Goal: Task Accomplishment & Management: Manage account settings

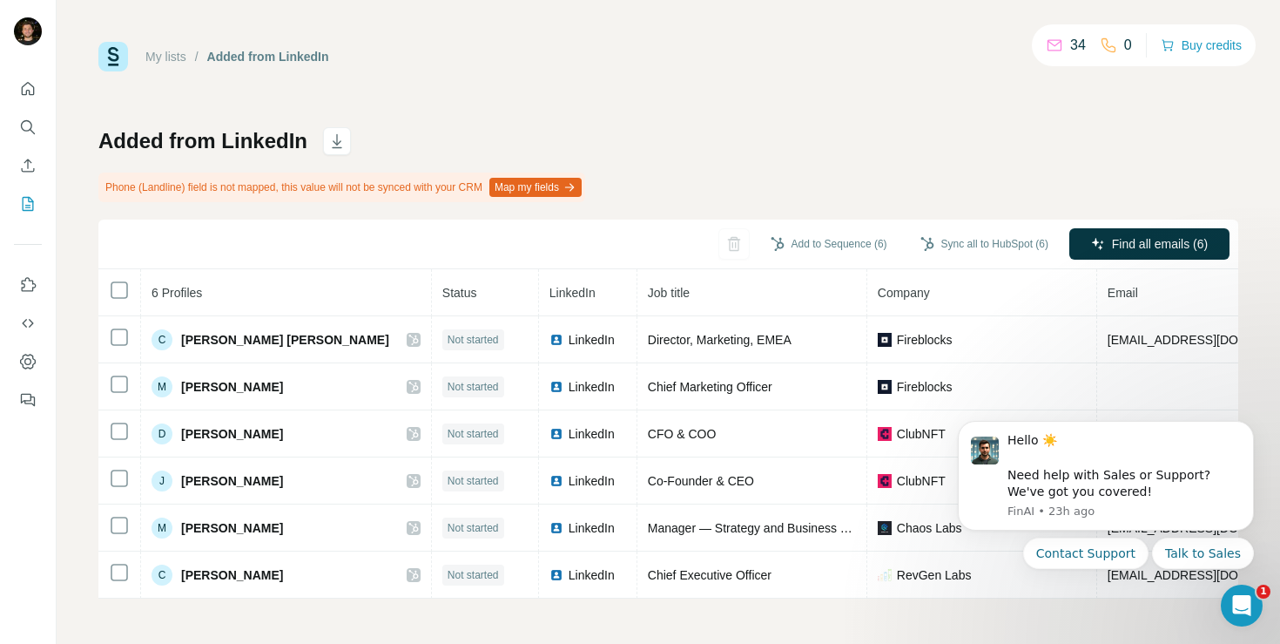
scroll to position [6, 0]
click at [1250, 422] on icon "Dismiss notification" at bounding box center [1250, 427] width 10 height 10
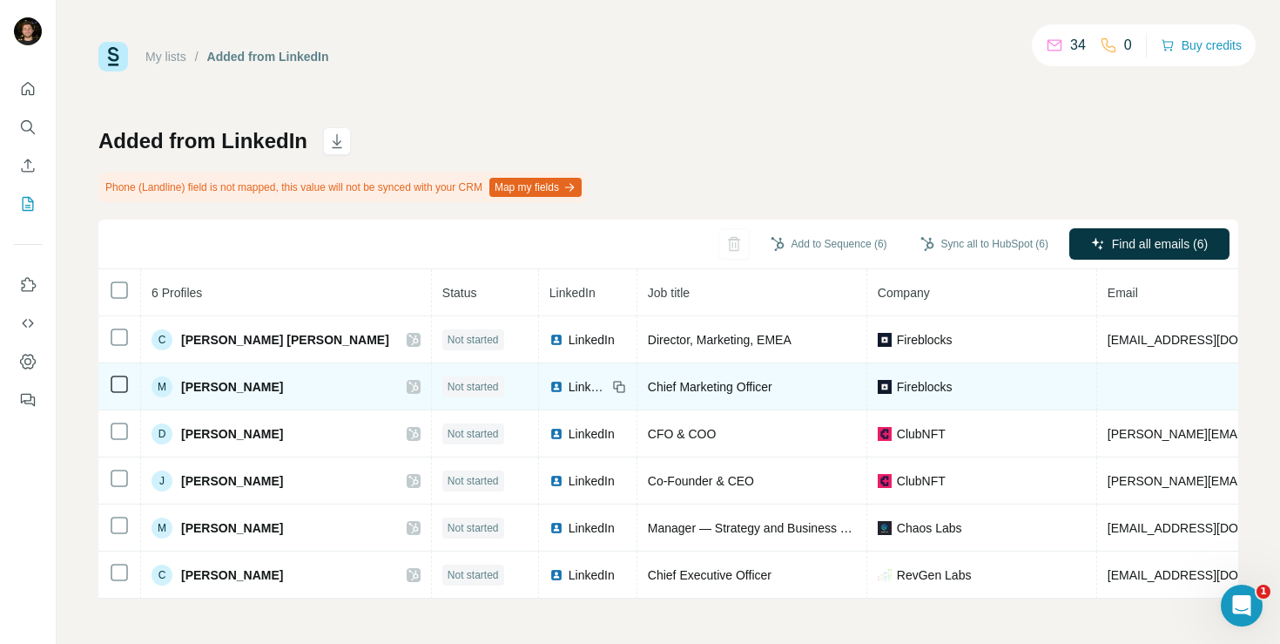
click at [1126, 375] on td at bounding box center [1262, 386] width 328 height 47
click at [1098, 378] on td at bounding box center [1262, 386] width 328 height 47
click at [1098, 382] on td at bounding box center [1262, 386] width 328 height 47
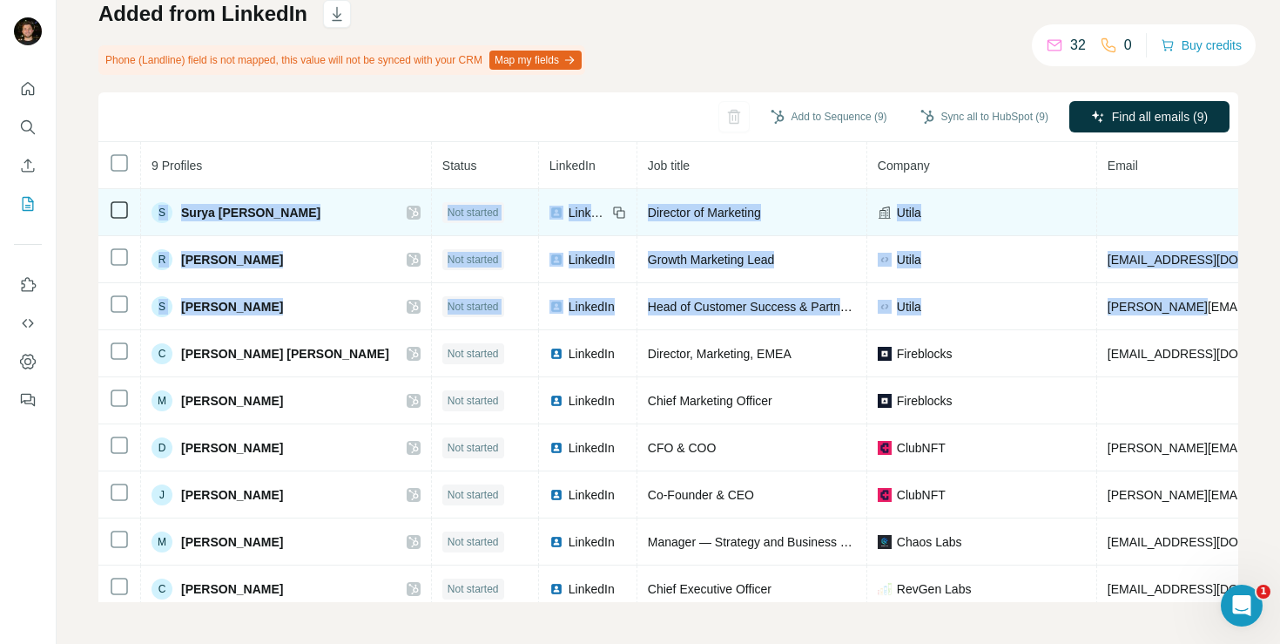
click at [119, 213] on tbody "S Surya [PERSON_NAME] Not started LinkedIn Director of Marketing Utila R Răzvan…" at bounding box center [964, 400] width 1732 height 423
copy tbody "S Surya [PERSON_NAME] Not started LinkedIn Director of Marketing [PERSON_NAME] …"
click at [268, 233] on td "S Surya [PERSON_NAME]" at bounding box center [286, 212] width 291 height 47
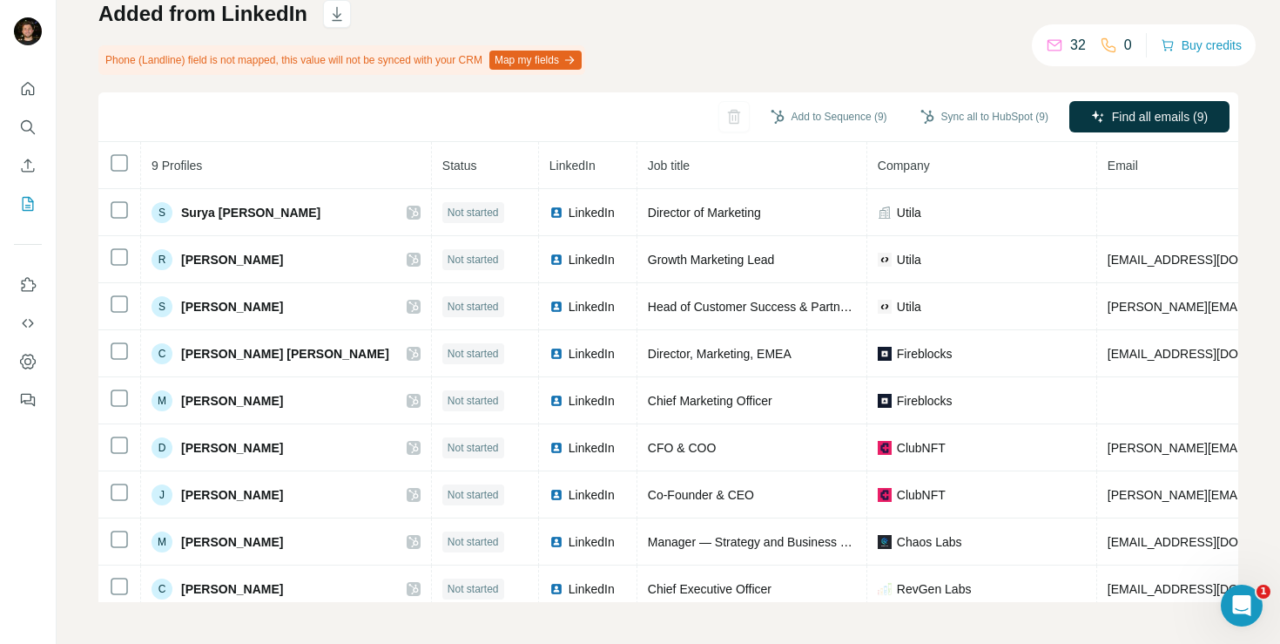
scroll to position [127, 0]
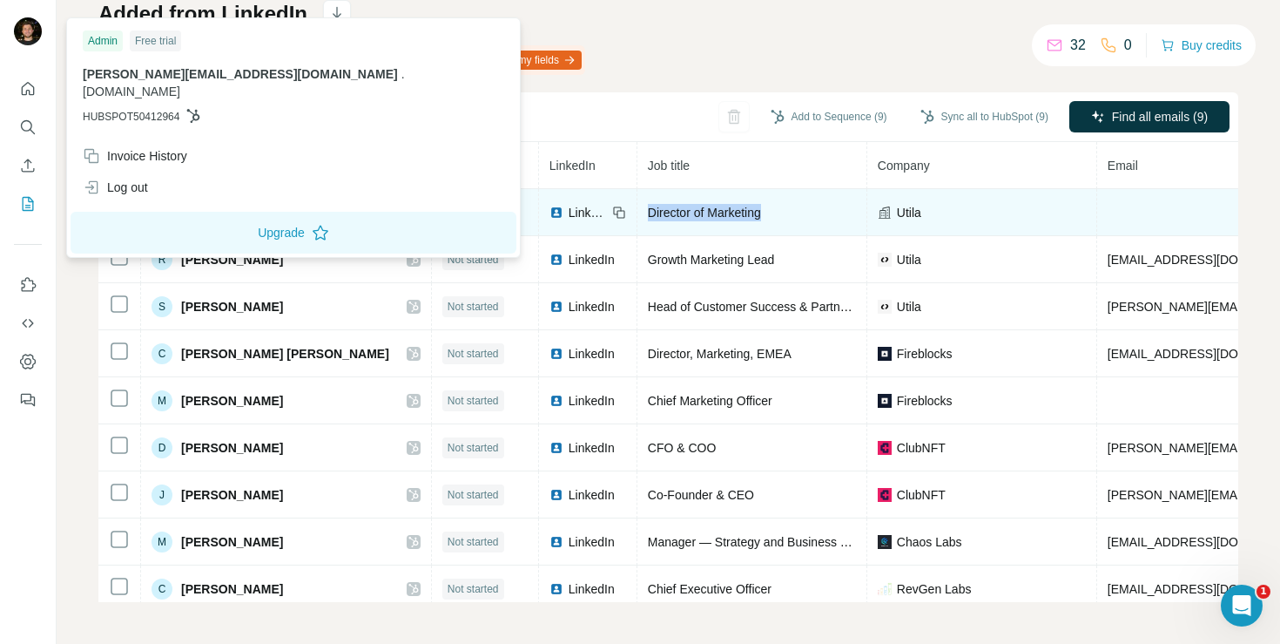
drag, startPoint x: 714, startPoint y: 210, endPoint x: 593, endPoint y: 214, distance: 121.2
click at [648, 214] on span "Director of Marketing" at bounding box center [704, 213] width 113 height 14
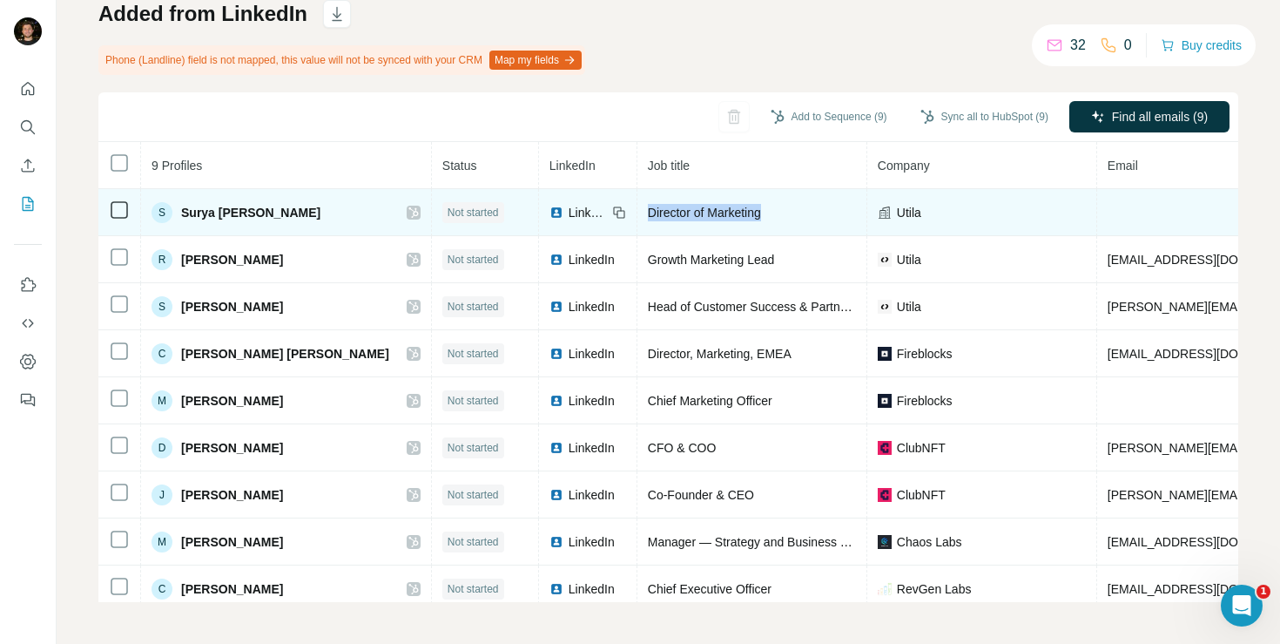
copy span "Director of Marketing"
click at [569, 215] on span "LinkedIn" at bounding box center [588, 212] width 38 height 17
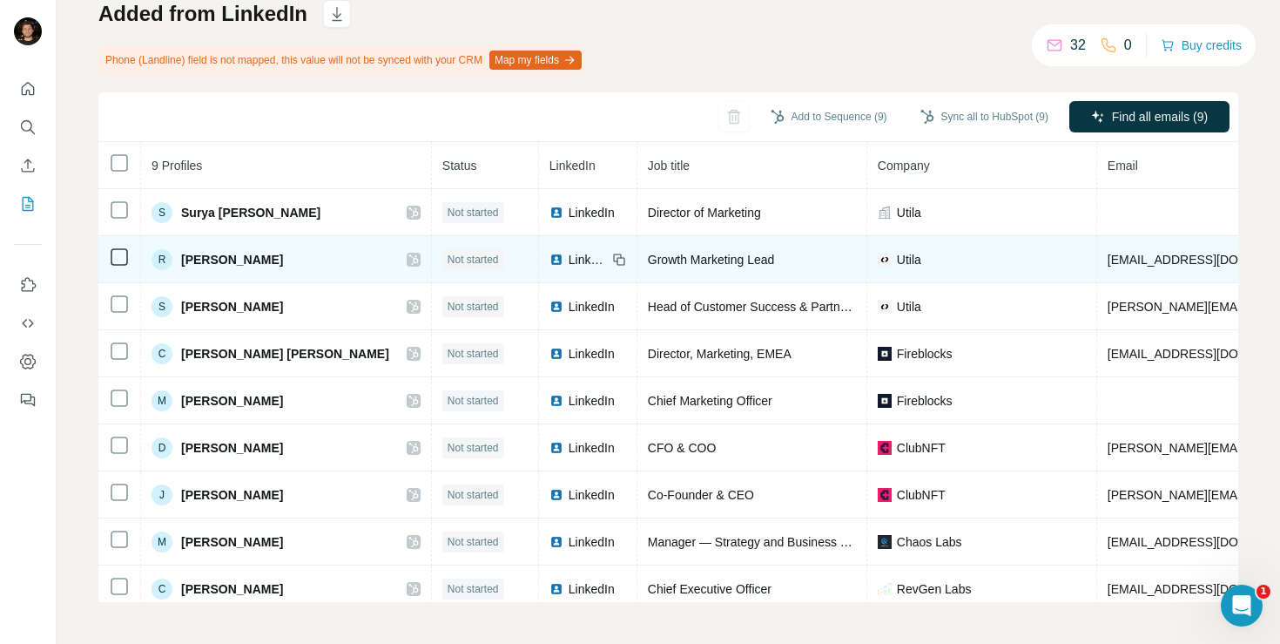
click at [268, 259] on div "R [PERSON_NAME]" at bounding box center [286, 259] width 269 height 21
click at [268, 260] on div "R [PERSON_NAME]" at bounding box center [286, 259] width 269 height 21
drag, startPoint x: 263, startPoint y: 260, endPoint x: 185, endPoint y: 264, distance: 78.5
click at [185, 264] on span "[PERSON_NAME]" at bounding box center [232, 259] width 102 height 17
copy span "[PERSON_NAME]"
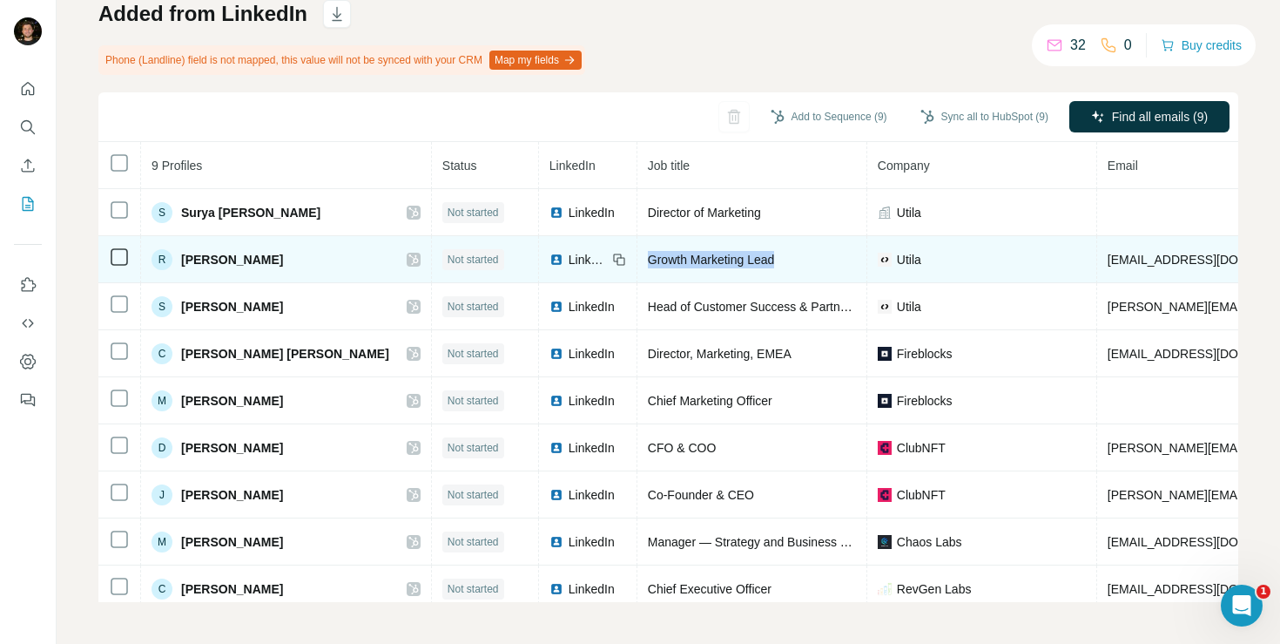
drag, startPoint x: 628, startPoint y: 263, endPoint x: 719, endPoint y: 273, distance: 91.1
click at [719, 273] on td "Growth Marketing Lead" at bounding box center [753, 259] width 230 height 47
copy span "Growth Marketing Lead"
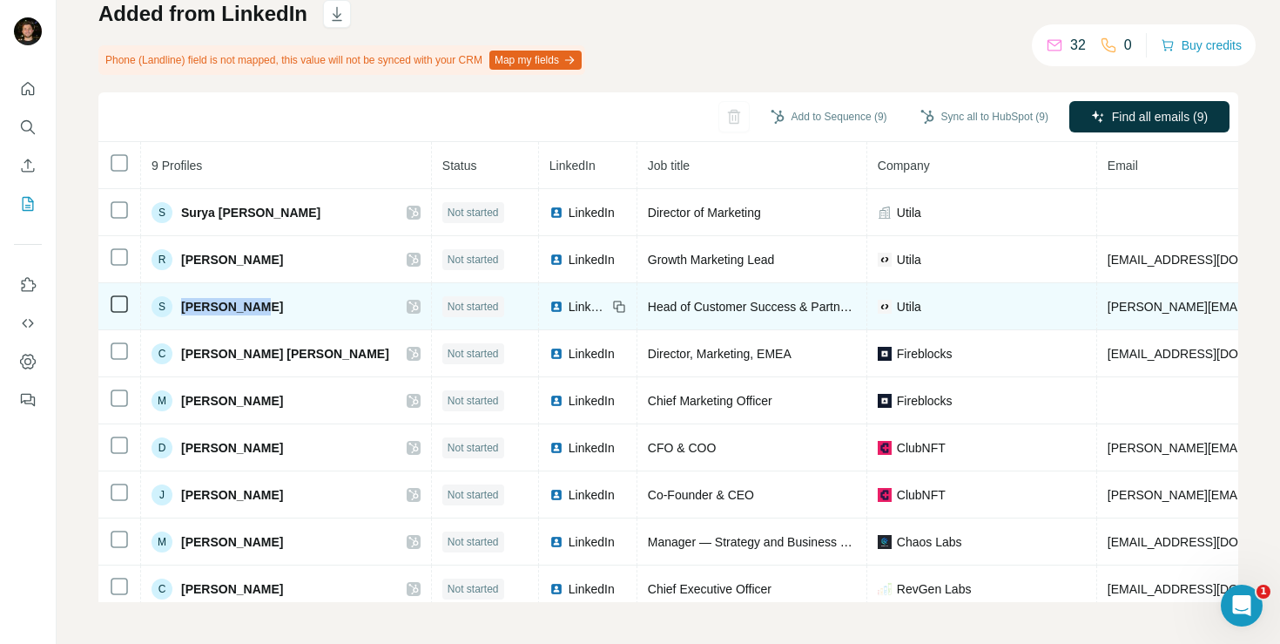
drag, startPoint x: 223, startPoint y: 301, endPoint x: 185, endPoint y: 303, distance: 38.4
click at [172, 300] on div "S [PERSON_NAME]" at bounding box center [286, 306] width 269 height 21
copy div "[PERSON_NAME]"
drag, startPoint x: 595, startPoint y: 307, endPoint x: 830, endPoint y: 311, distance: 235.2
click at [830, 311] on tr "S [PERSON_NAME] Not started LinkedIn Head of Customer Success & Partnerships [P…" at bounding box center [964, 306] width 1732 height 47
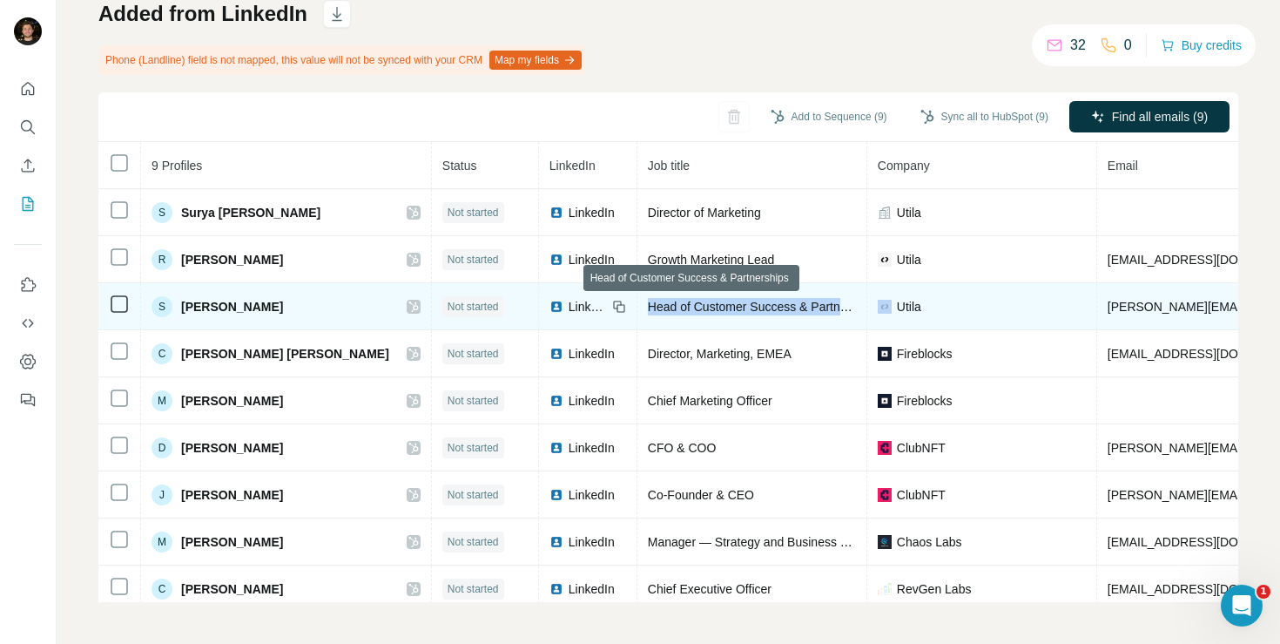
copy span "Head of Customer Success & Partnerships"
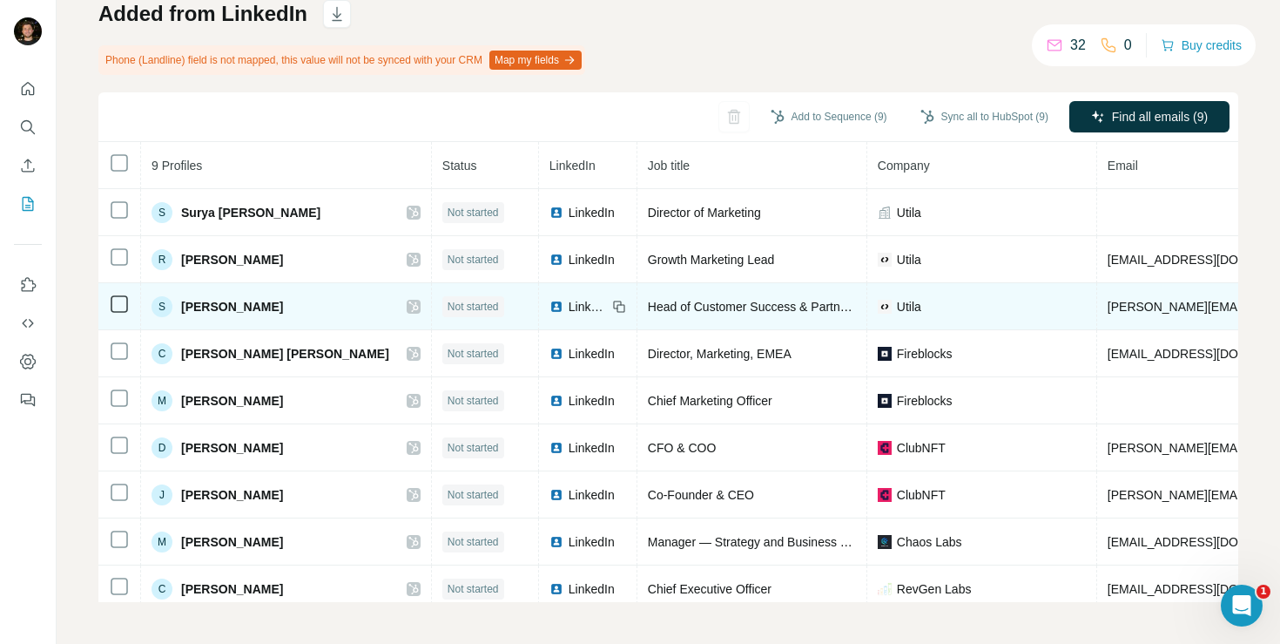
click at [569, 305] on span "LinkedIn" at bounding box center [588, 306] width 38 height 17
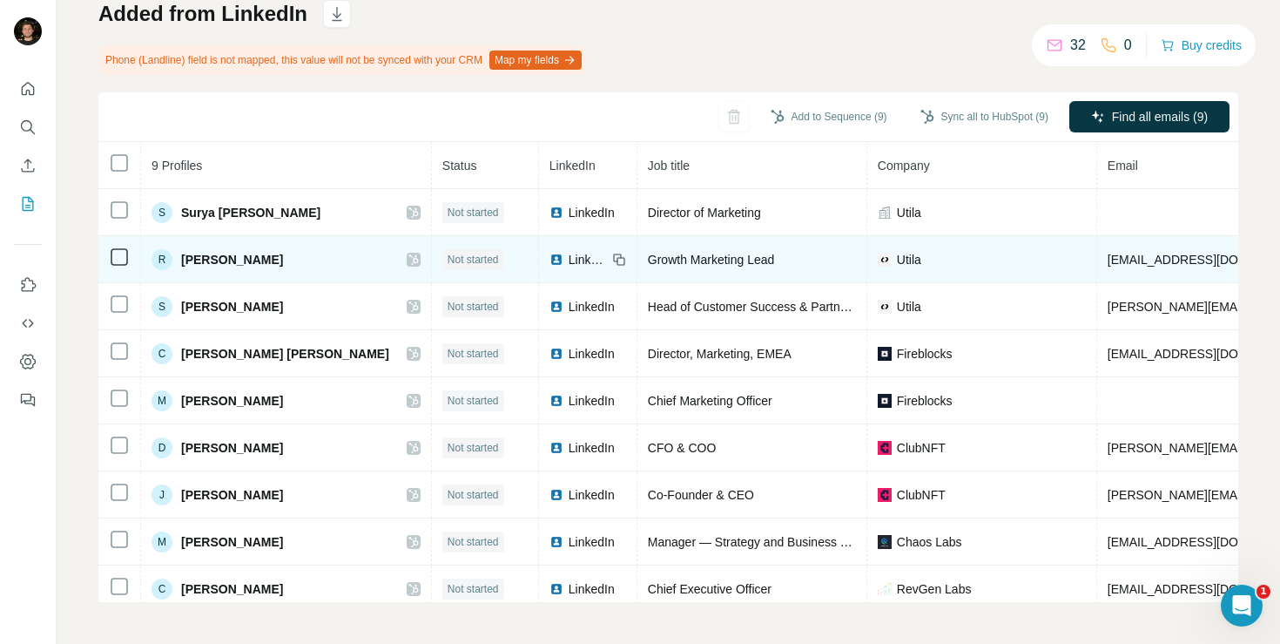
click at [569, 258] on span "LinkedIn" at bounding box center [588, 259] width 38 height 17
click at [1144, 257] on td "[EMAIL_ADDRESS][DOMAIN_NAME]" at bounding box center [1262, 259] width 328 height 47
drag, startPoint x: 1139, startPoint y: 257, endPoint x: 1044, endPoint y: 262, distance: 95.1
click at [1098, 262] on td "[EMAIL_ADDRESS][DOMAIN_NAME]" at bounding box center [1262, 259] width 328 height 47
copy span "[EMAIL_ADDRESS][DOMAIN_NAME]"
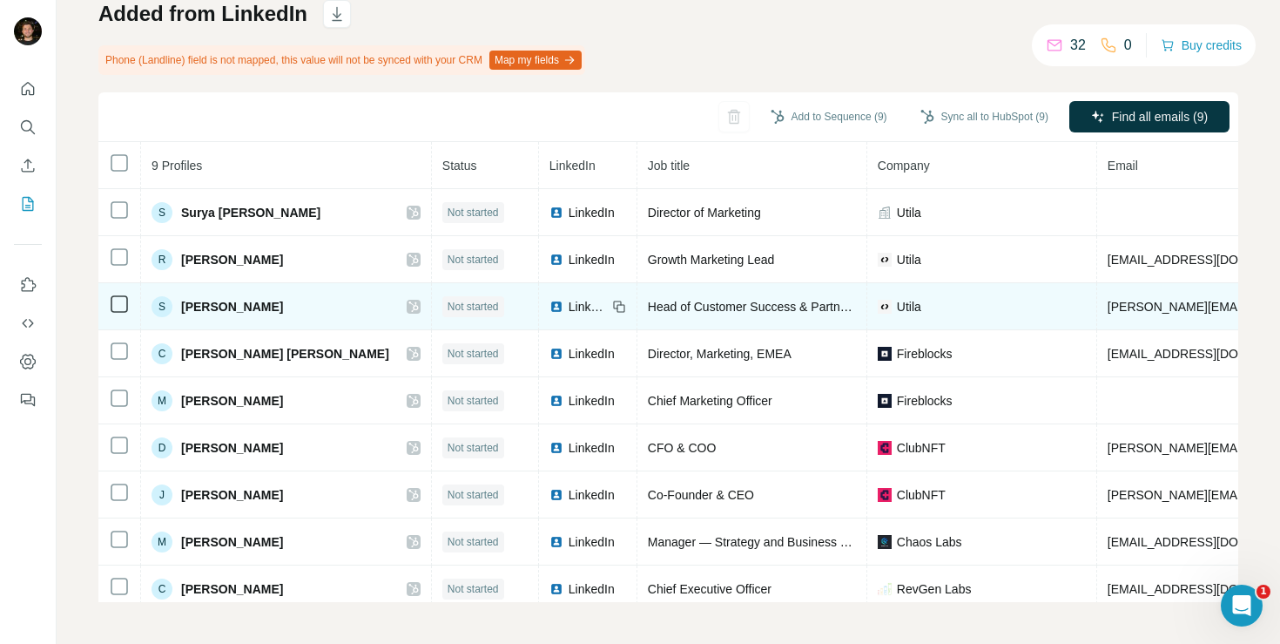
click at [1125, 306] on span "[PERSON_NAME][EMAIL_ADDRESS][DOMAIN_NAME]" at bounding box center [1261, 307] width 307 height 14
drag, startPoint x: 1127, startPoint y: 305, endPoint x: 1017, endPoint y: 303, distance: 110.6
click at [1017, 303] on tr "S [PERSON_NAME] Not started LinkedIn Head of Customer Success & Partnerships [P…" at bounding box center [964, 306] width 1732 height 47
copy tr "[PERSON_NAME][EMAIL_ADDRESS][DOMAIN_NAME]"
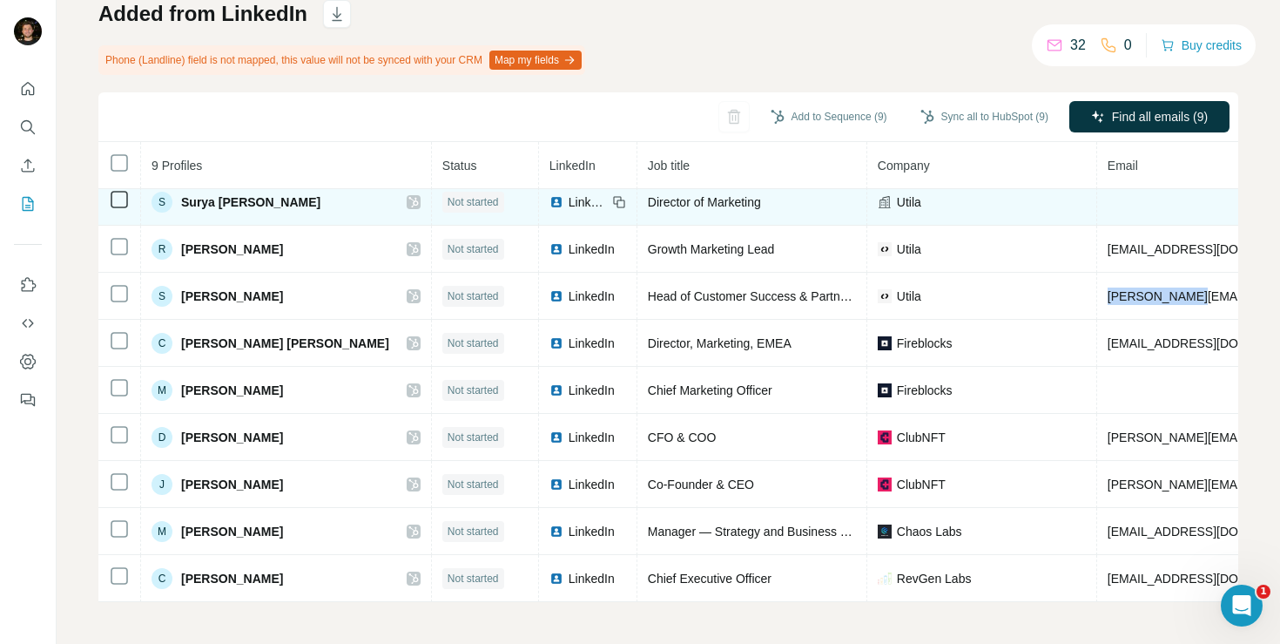
scroll to position [20, 0]
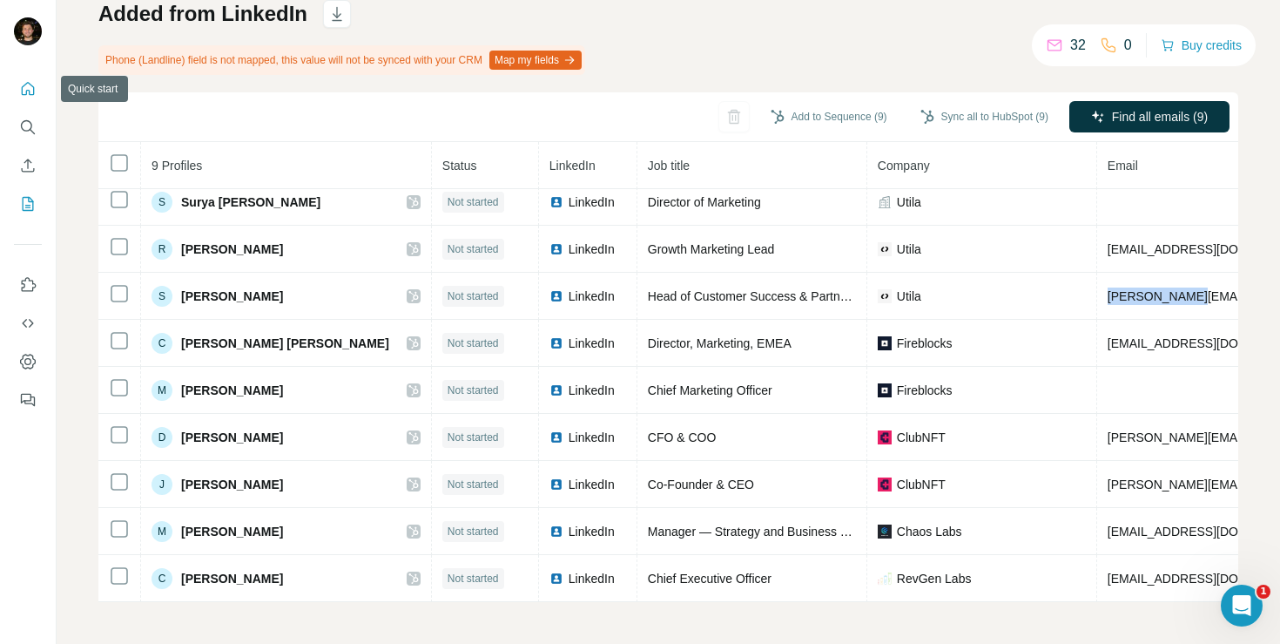
click at [36, 91] on icon "Quick start" at bounding box center [27, 88] width 17 height 17
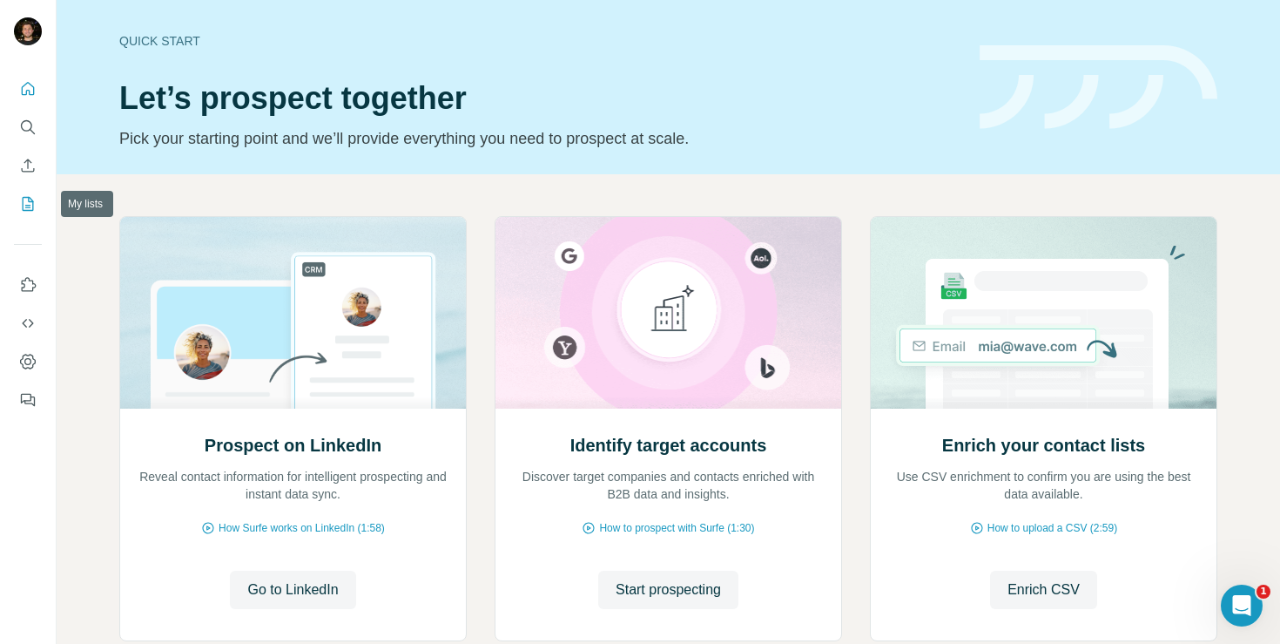
click at [29, 197] on icon "My lists" at bounding box center [29, 202] width 9 height 11
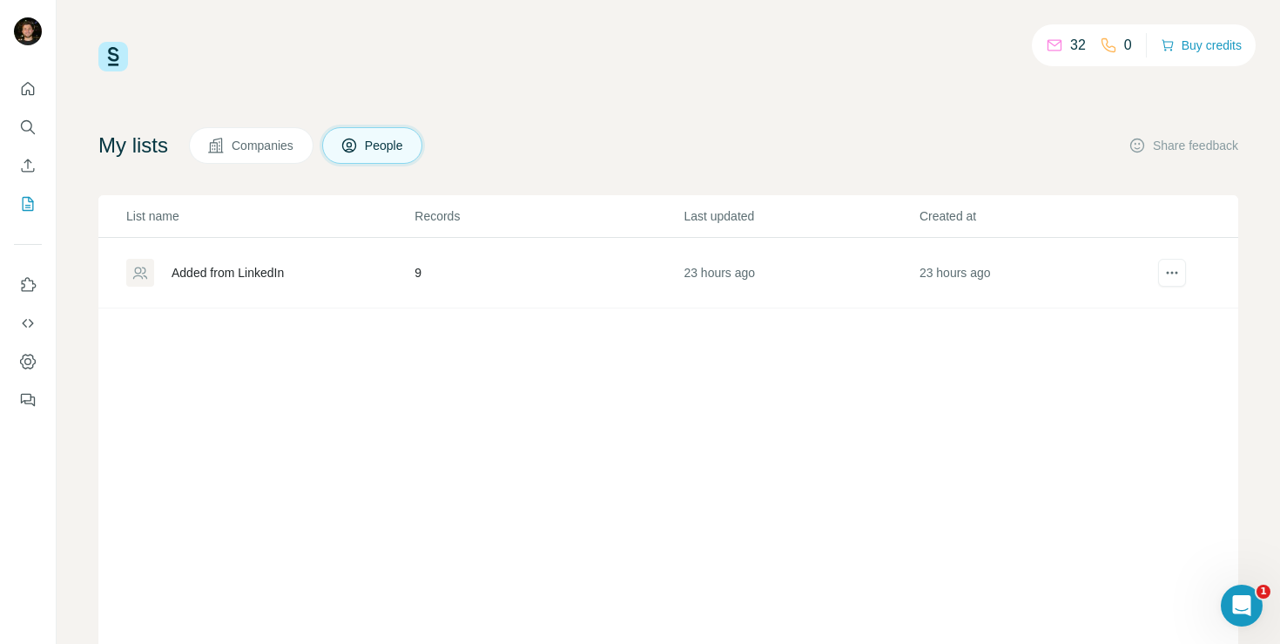
click at [278, 267] on div "Added from LinkedIn" at bounding box center [228, 272] width 112 height 17
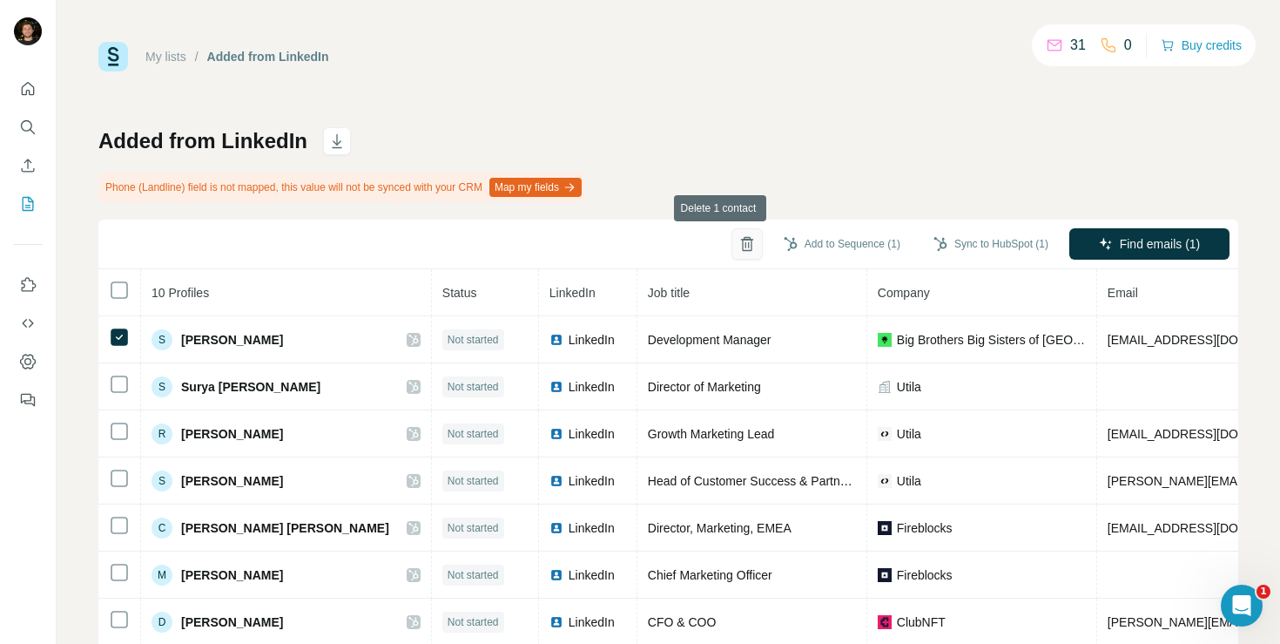
click at [739, 244] on icon "button" at bounding box center [747, 243] width 17 height 17
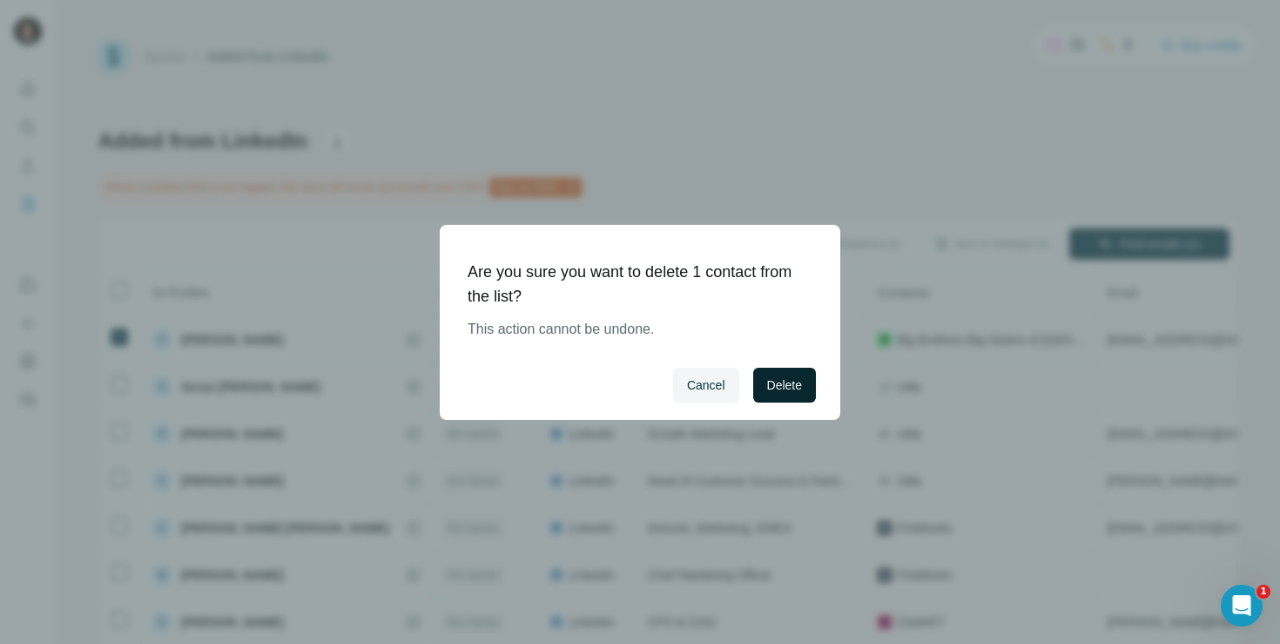
click at [783, 391] on span "Delete" at bounding box center [784, 384] width 35 height 17
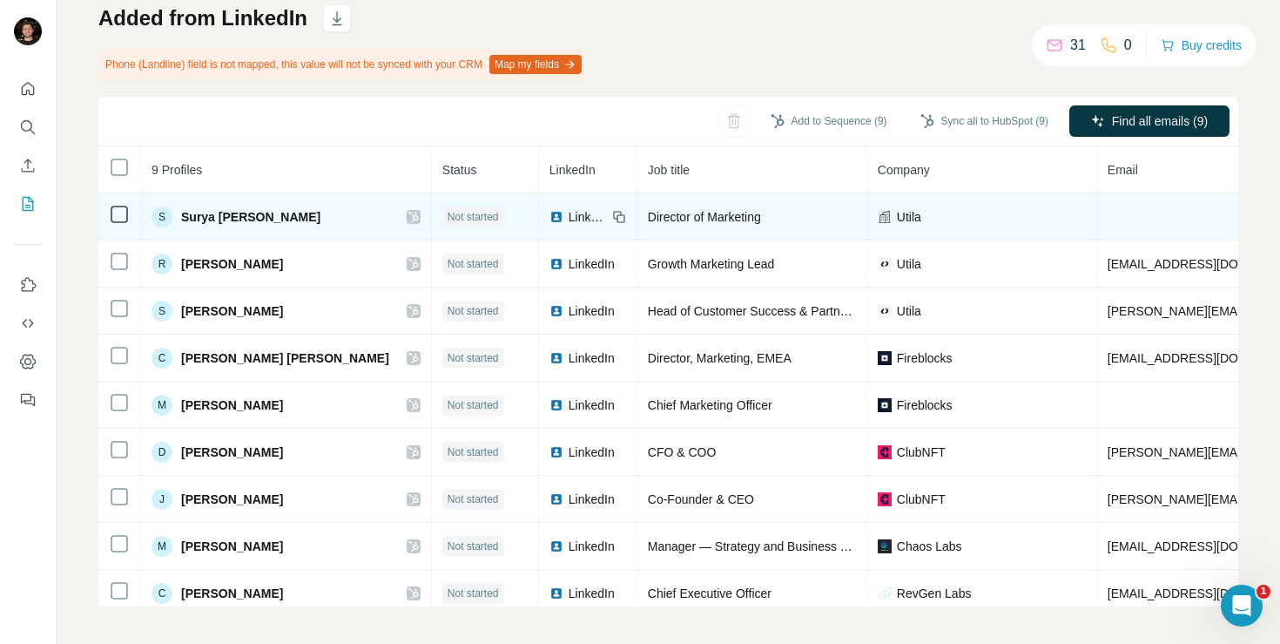
scroll to position [127, 0]
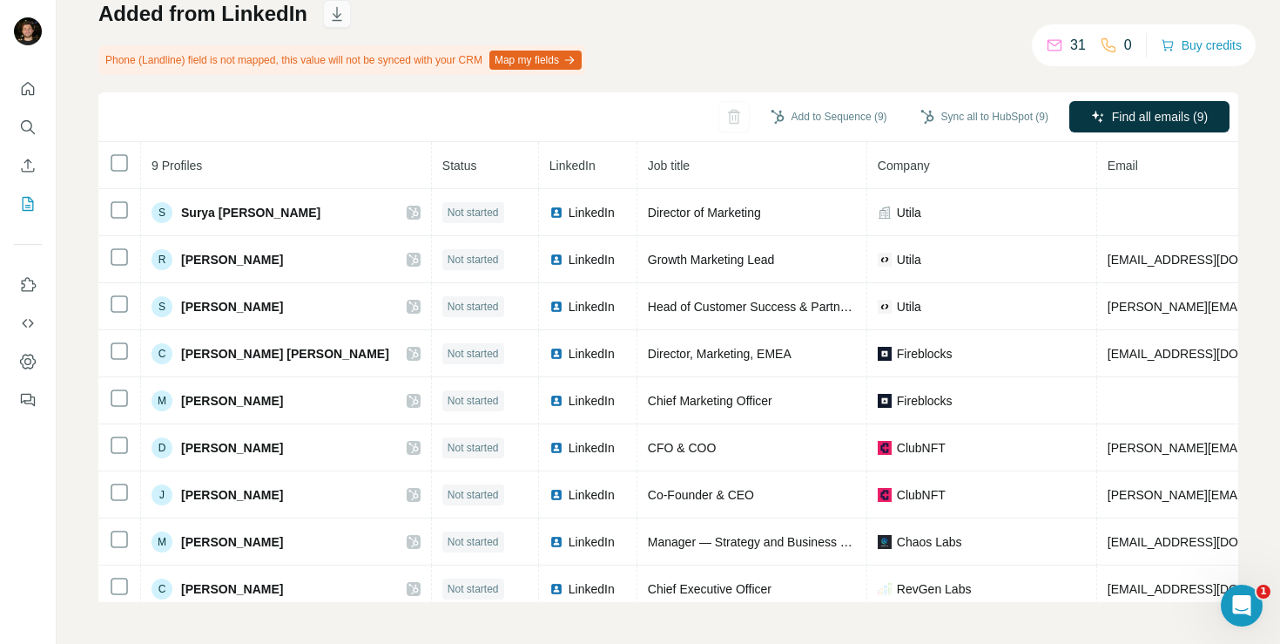
click at [341, 19] on icon "button" at bounding box center [336, 13] width 17 height 17
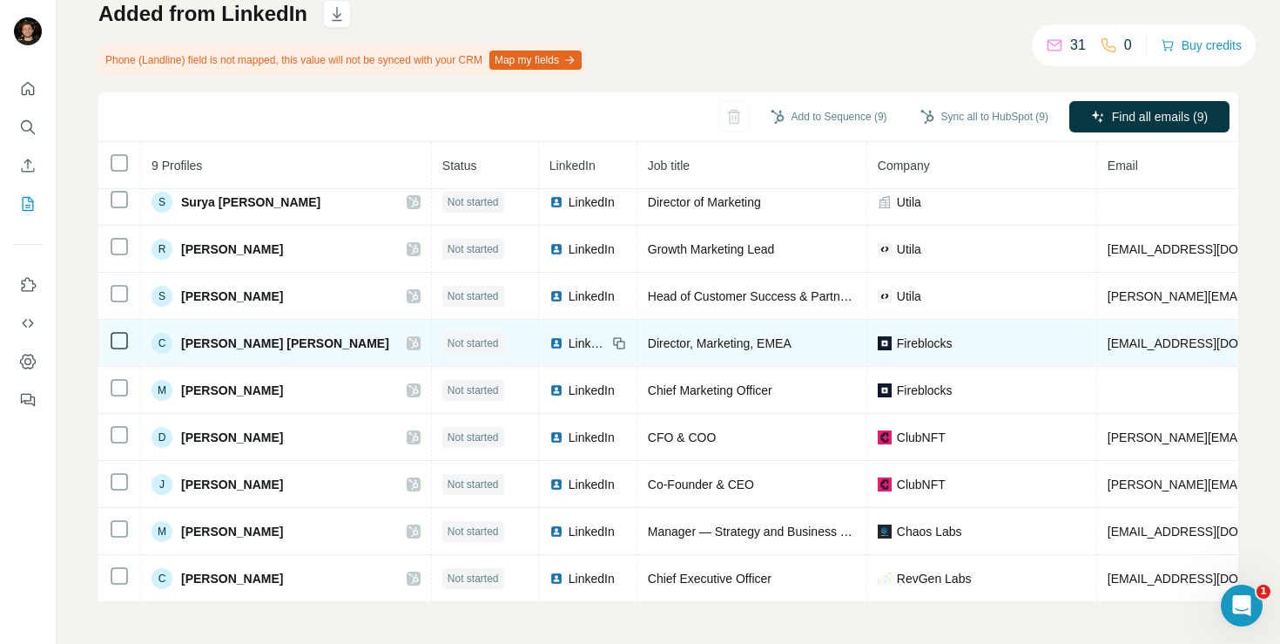
scroll to position [0, 0]
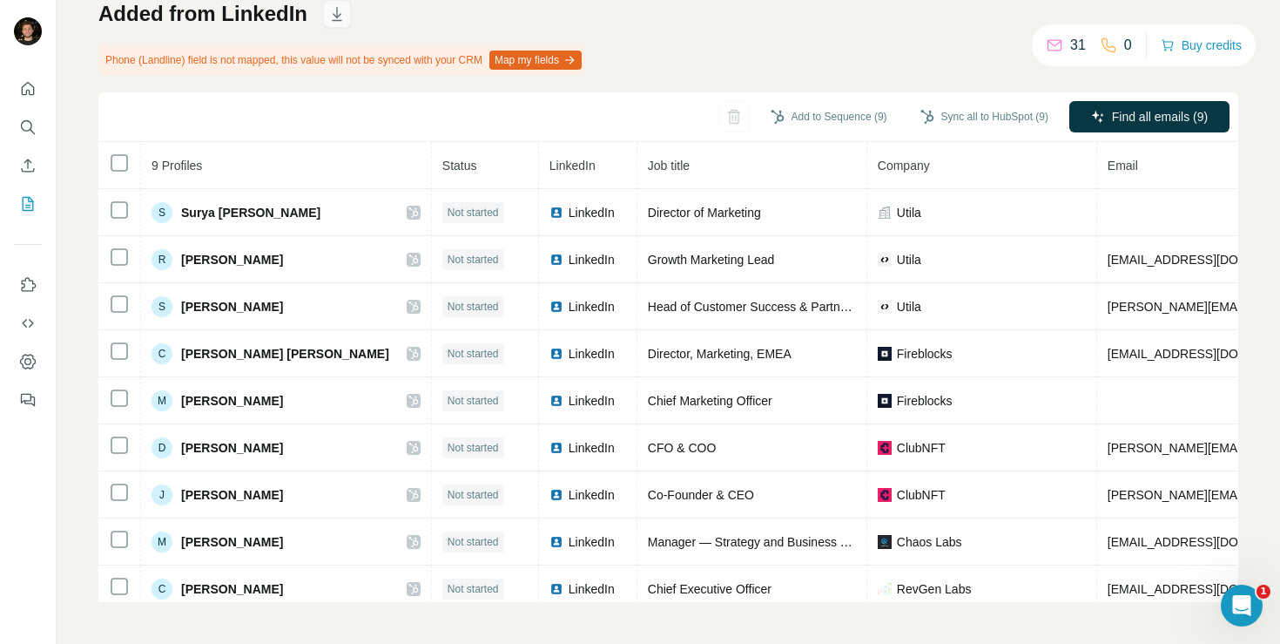
click at [334, 22] on icon "button" at bounding box center [336, 13] width 17 height 17
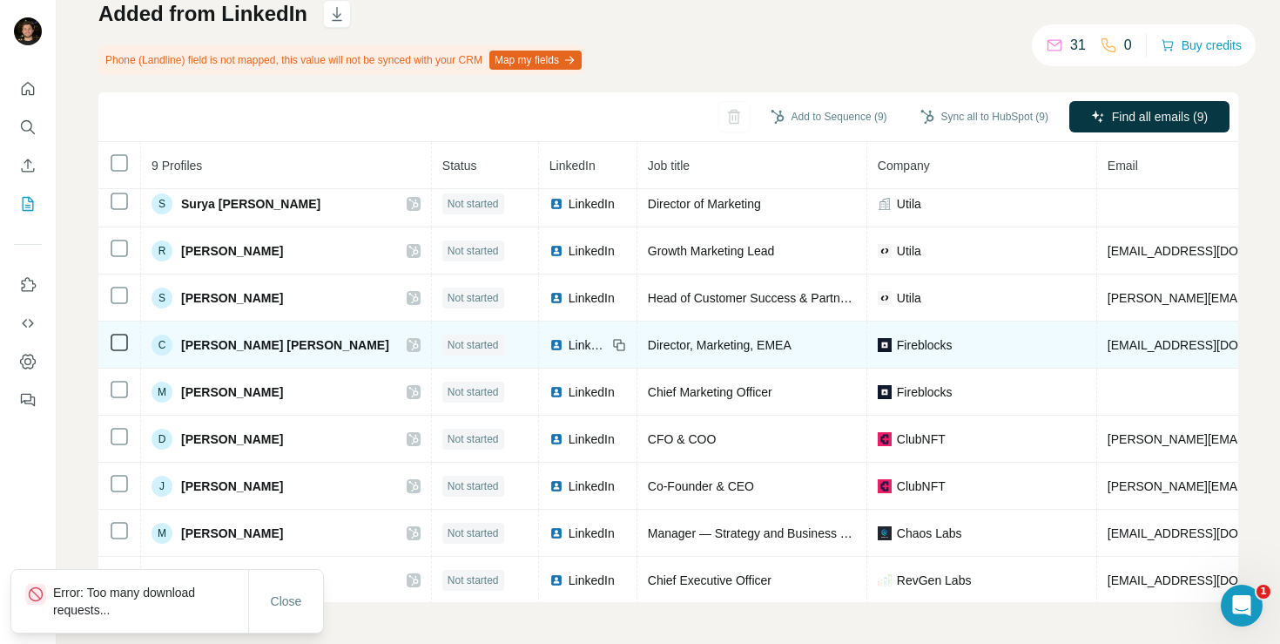
scroll to position [20, 0]
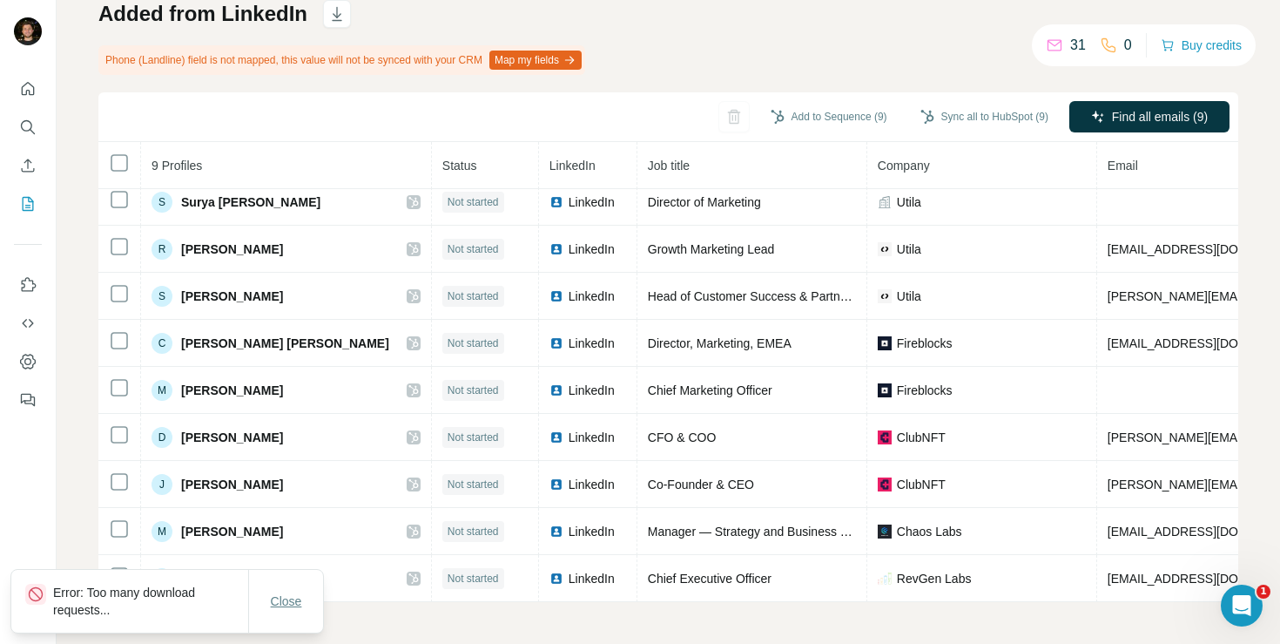
click at [292, 604] on span "Close" at bounding box center [286, 600] width 31 height 17
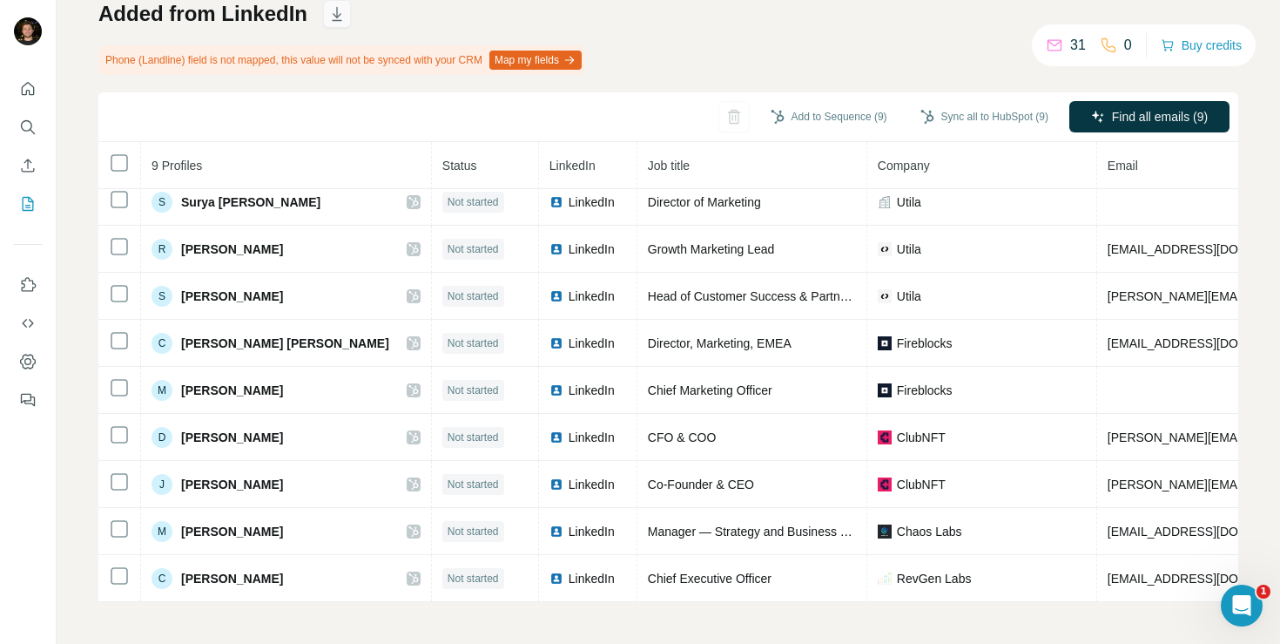
click at [341, 23] on button "button" at bounding box center [337, 14] width 28 height 28
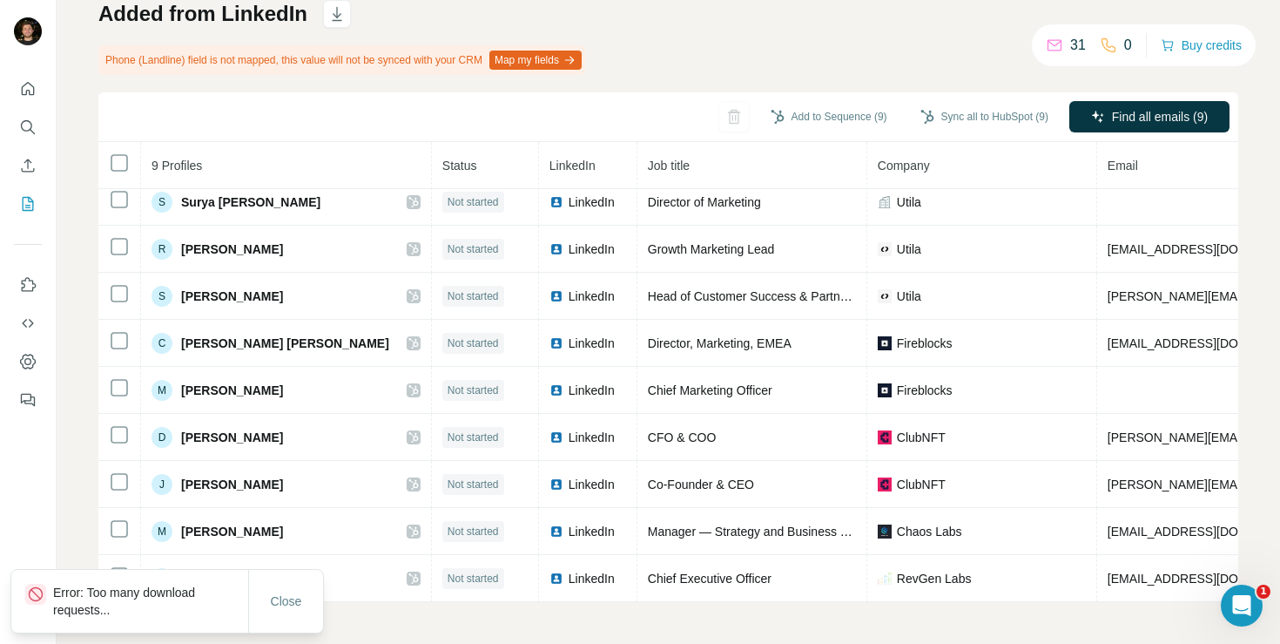
click at [114, 598] on p "Error: Too many download requests..." at bounding box center [150, 601] width 195 height 35
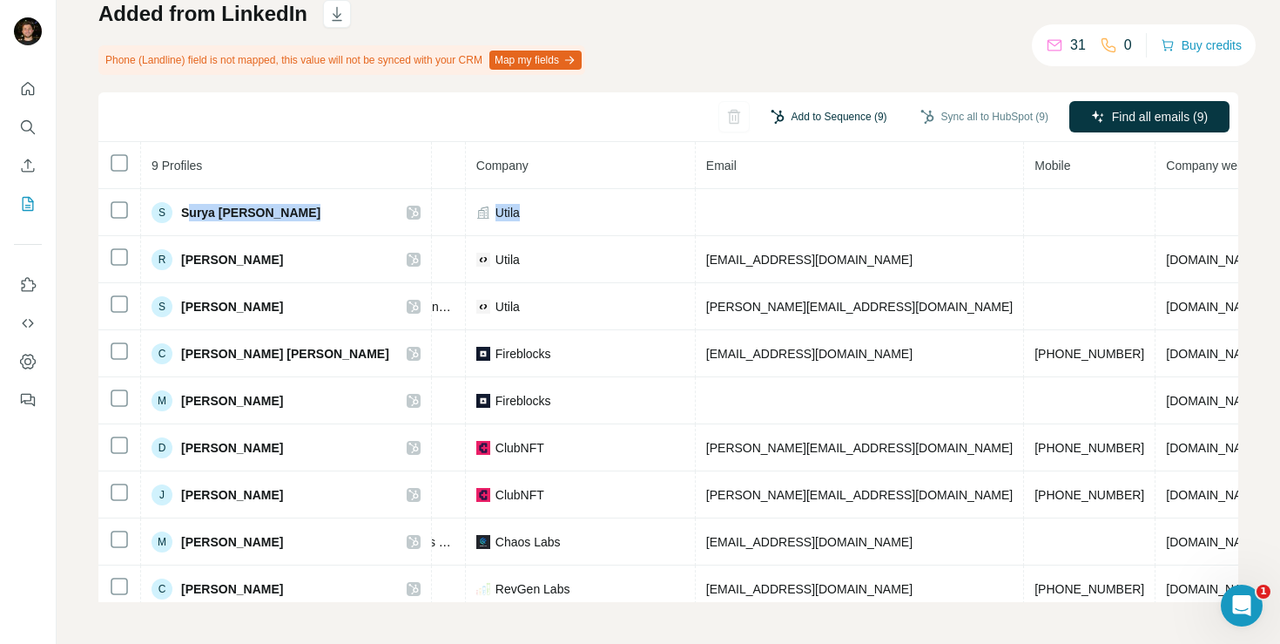
scroll to position [0, 0]
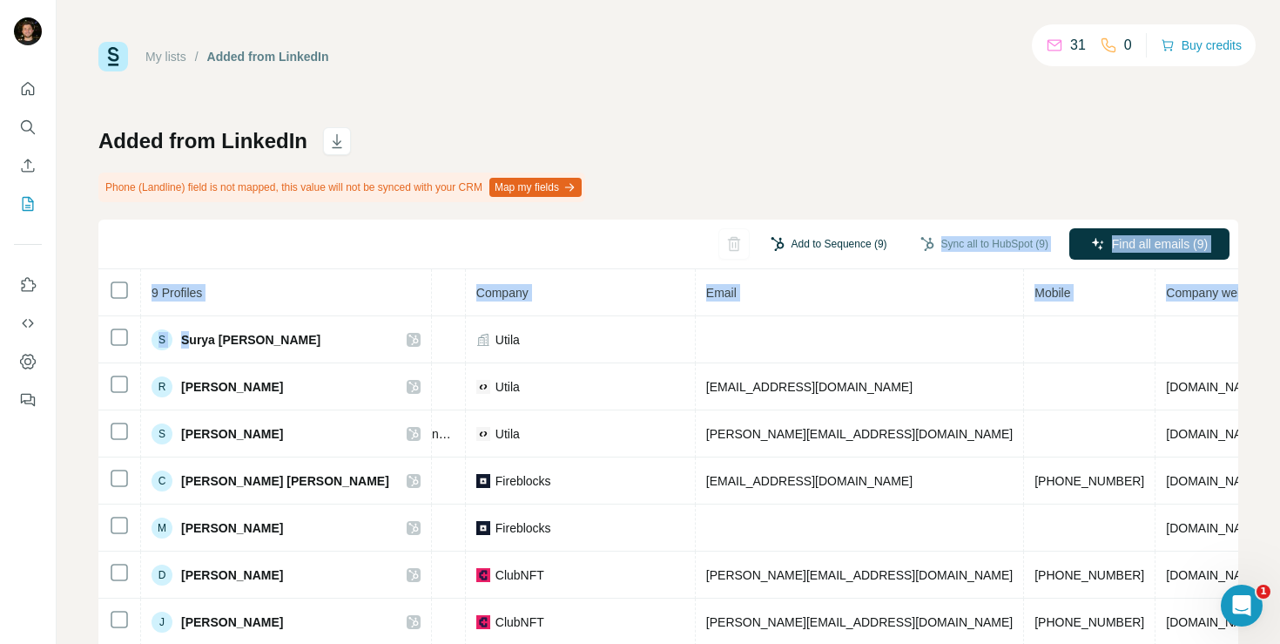
drag, startPoint x: 186, startPoint y: 212, endPoint x: 747, endPoint y: 236, distance: 562.4
click at [747, 236] on div "Add to Sequence (9) Sync all to HubSpot (9) Find all emails (9) 9 Profiles Stat…" at bounding box center [668, 475] width 1140 height 510
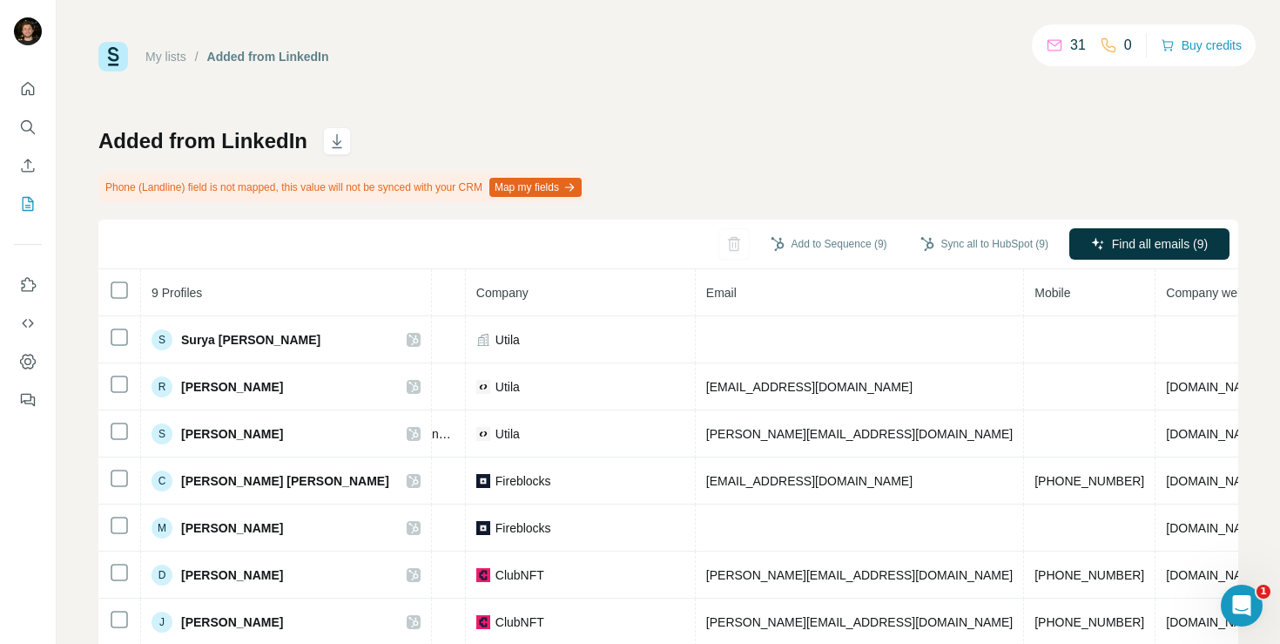
click at [736, 113] on div "My lists / Added from LinkedIn 31 0 Buy credits Added from LinkedIn Phone (Land…" at bounding box center [668, 385] width 1140 height 687
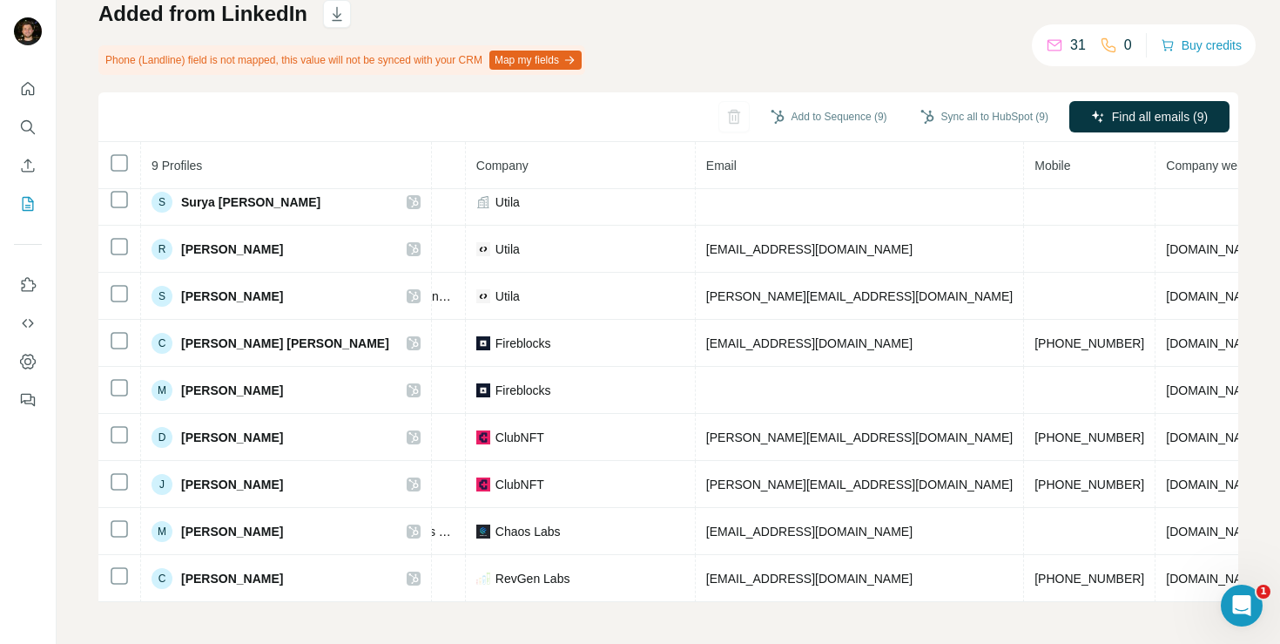
scroll to position [20, 0]
